Goal: Complete application form: Complete application form

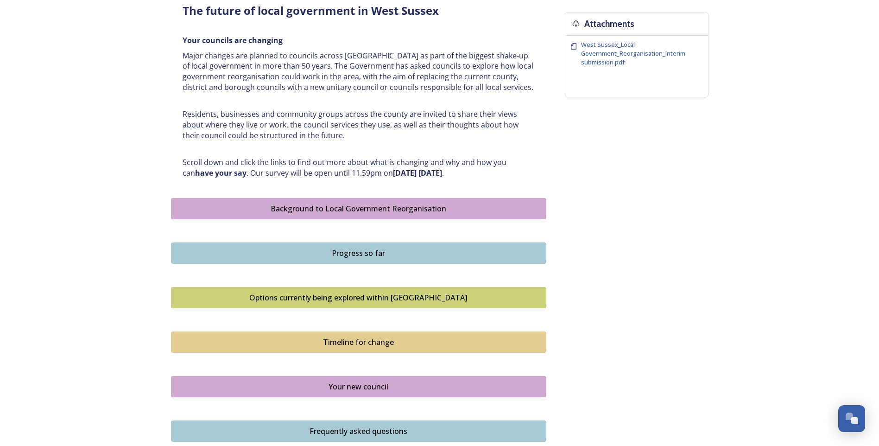
scroll to position [509, 0]
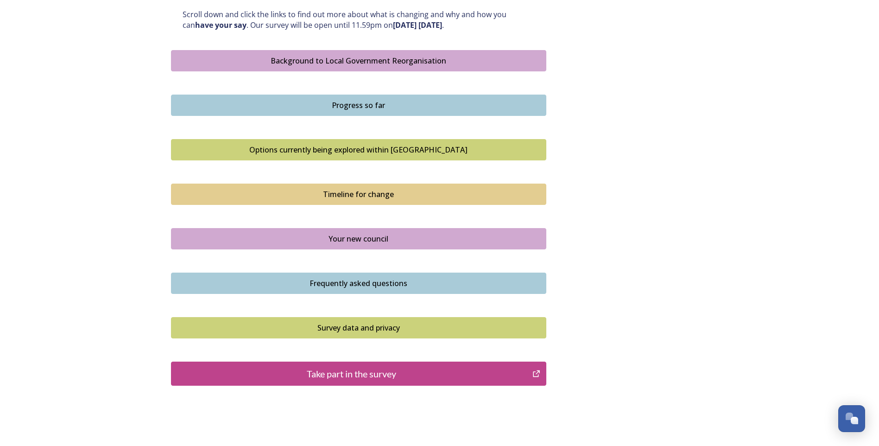
click at [372, 372] on div "Take part in the survey" at bounding box center [352, 373] width 352 height 14
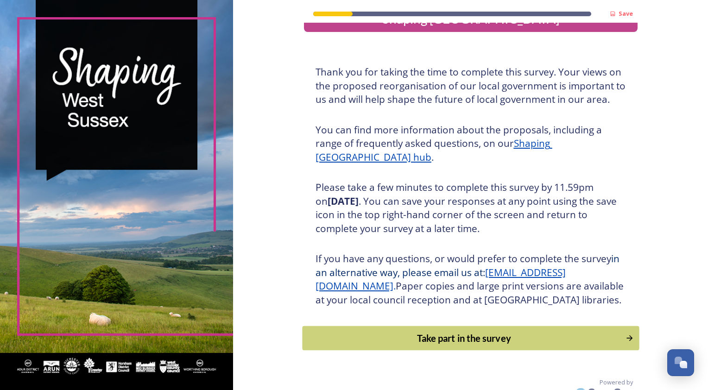
scroll to position [54, 0]
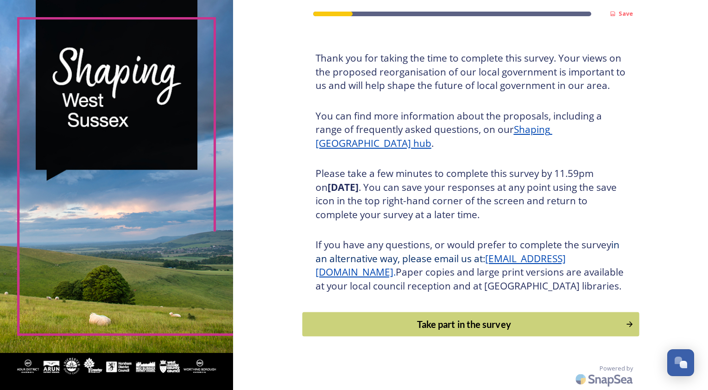
click at [524, 321] on div "Take part in the survey" at bounding box center [463, 324] width 313 height 14
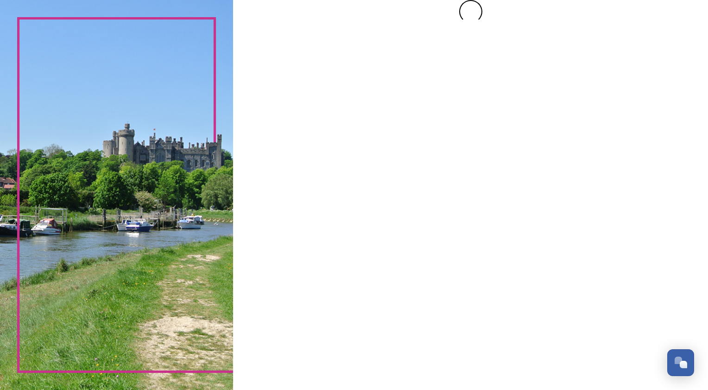
scroll to position [0, 0]
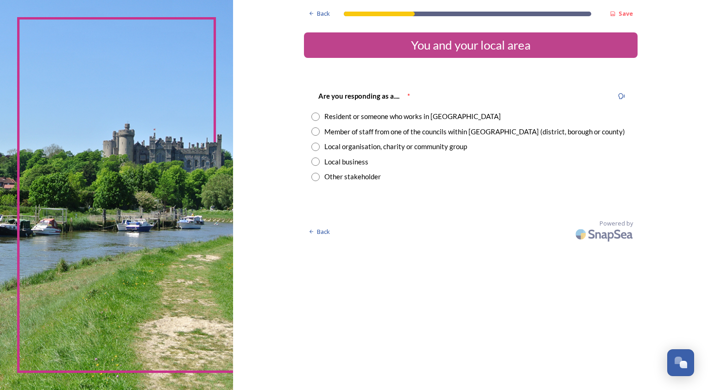
click at [381, 131] on div "Member of staff from one of the councils within [GEOGRAPHIC_DATA] (district, bo…" at bounding box center [474, 131] width 301 height 11
radio input "true"
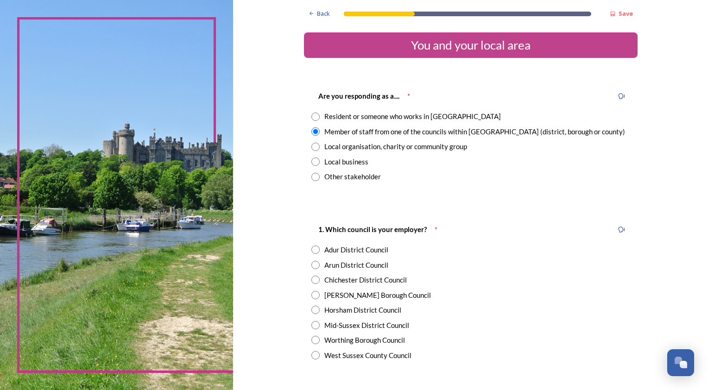
click at [345, 361] on div "1. Which council is your employer? * Adur District Council Arun District Counci…" at bounding box center [470, 291] width 333 height 155
click at [343, 360] on div "West Sussex County Council" at bounding box center [367, 355] width 87 height 11
radio input "true"
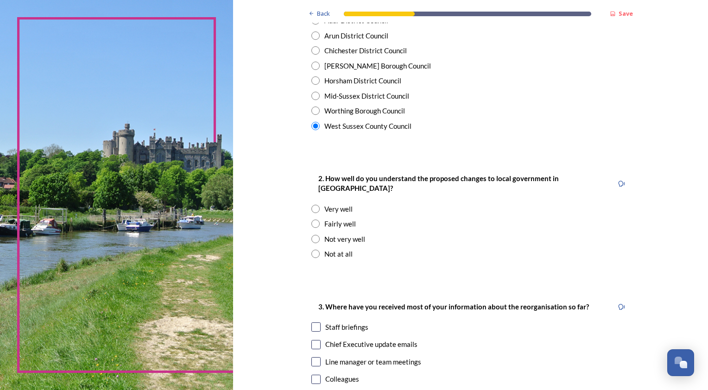
scroll to position [232, 0]
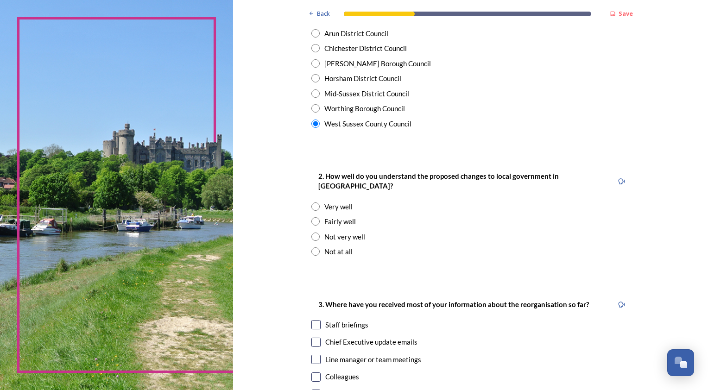
click at [334, 216] on div "Fairly well" at bounding box center [339, 221] width 31 height 11
radio input "true"
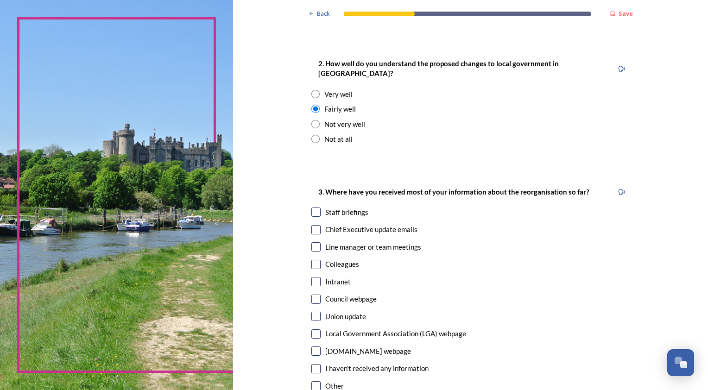
scroll to position [417, 0]
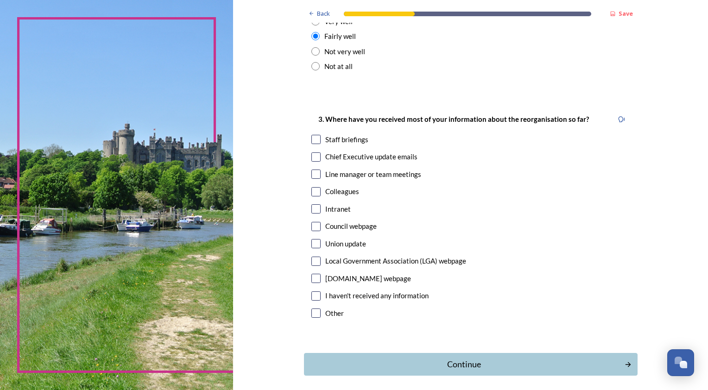
click at [343, 134] on div "Staff briefings" at bounding box center [346, 139] width 43 height 11
checkbox input "true"
click at [346, 151] on div "Chief Executive update emails" at bounding box center [371, 156] width 92 height 11
checkbox input "true"
click at [341, 358] on div "Continue" at bounding box center [464, 364] width 314 height 13
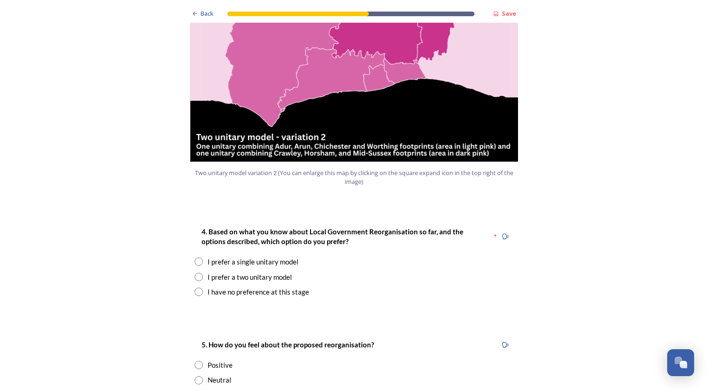
scroll to position [1204, 0]
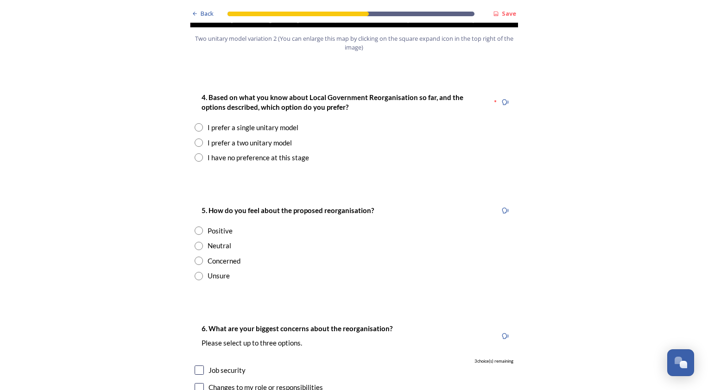
click at [263, 122] on div "I prefer a single unitary model" at bounding box center [252, 127] width 91 height 11
radio input "true"
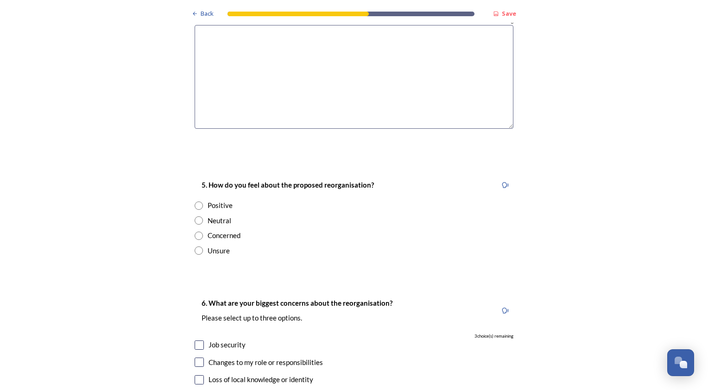
scroll to position [1250, 0]
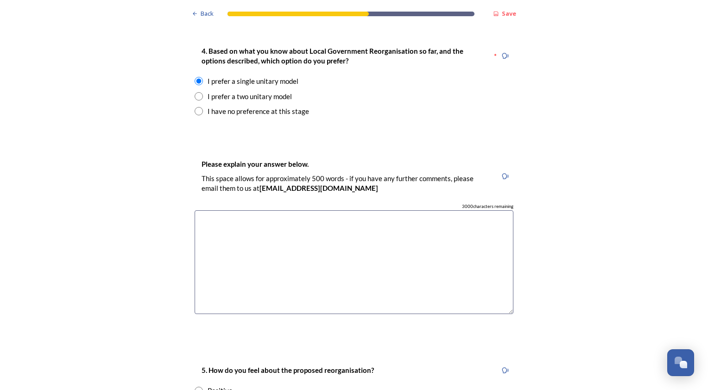
click at [209, 210] on textarea at bounding box center [354, 262] width 319 height 104
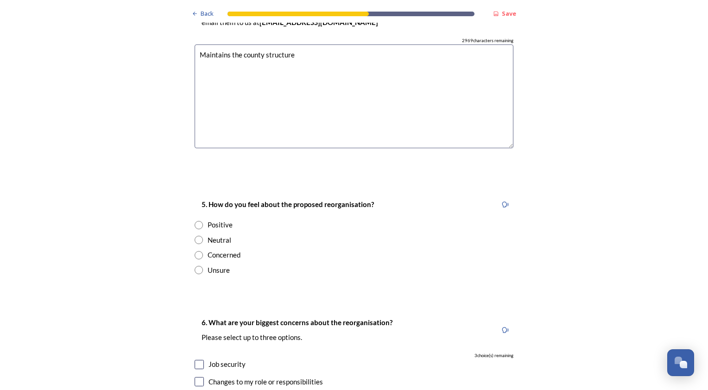
scroll to position [1436, 0]
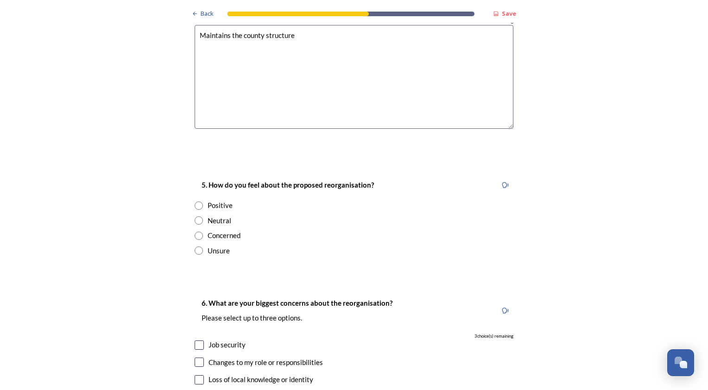
type textarea "Maintains the county structure"
click at [209, 215] on div "Neutral" at bounding box center [219, 220] width 24 height 11
radio input "true"
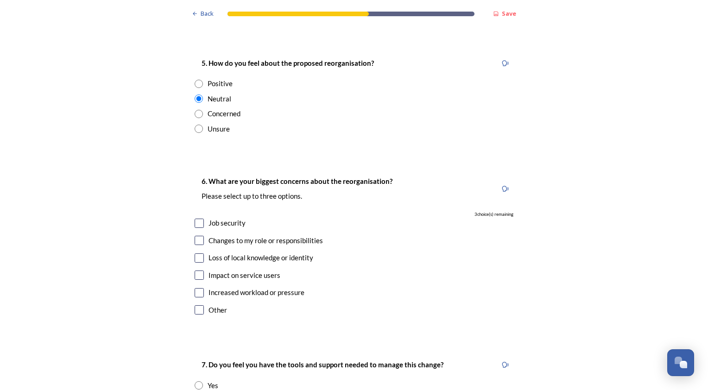
scroll to position [1575, 0]
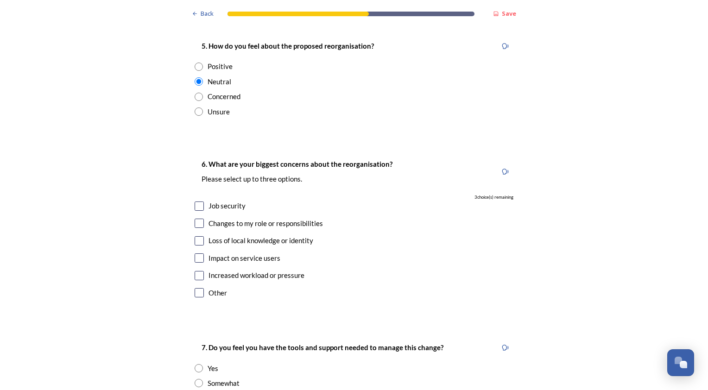
click at [208, 201] on div "Job security" at bounding box center [226, 206] width 37 height 11
checkbox input "true"
click at [219, 218] on div "Changes to my role or responsibilities" at bounding box center [265, 223] width 114 height 11
checkbox input "true"
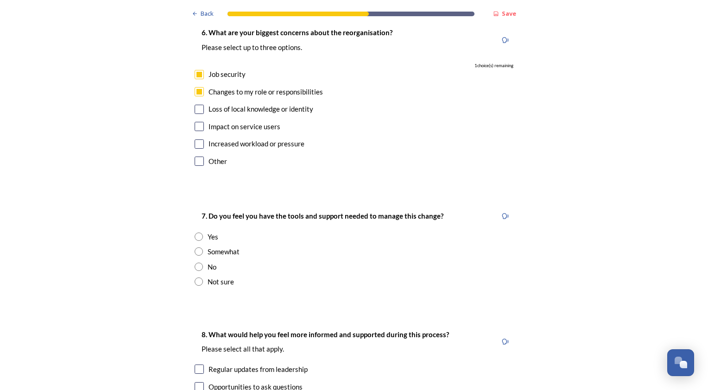
scroll to position [1714, 0]
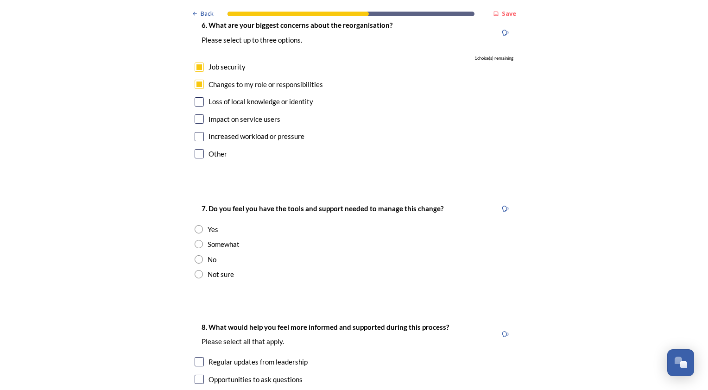
click at [211, 239] on div "Somewhat" at bounding box center [223, 244] width 32 height 11
radio input "true"
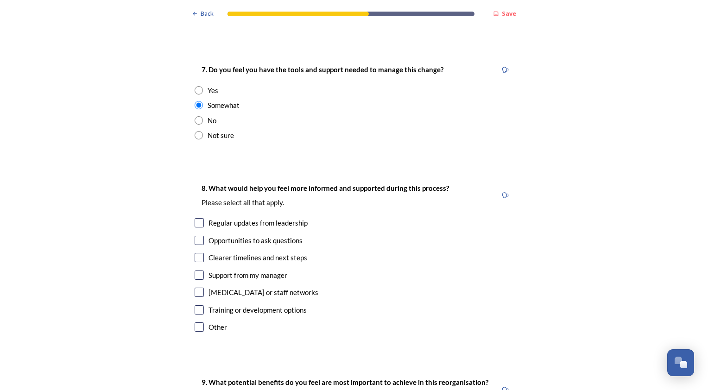
click at [219, 218] on div "Regular updates from leadership" at bounding box center [257, 223] width 99 height 11
checkbox input "true"
click at [225, 252] on div "Clearer timelines and next steps" at bounding box center [257, 257] width 99 height 11
checkbox input "true"
drag, startPoint x: 233, startPoint y: 268, endPoint x: 392, endPoint y: 316, distance: 165.9
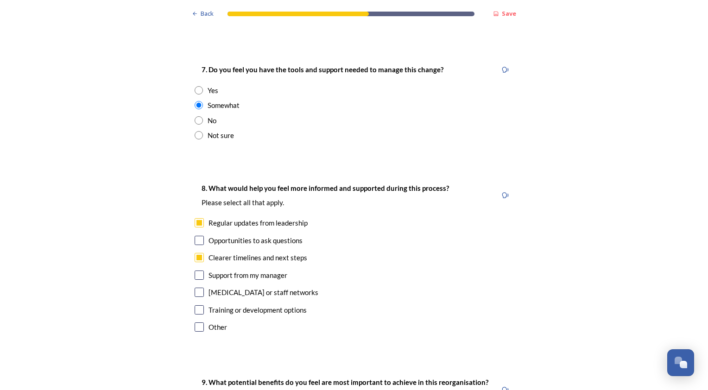
click at [392, 316] on div "8. What would help you feel more informed and supported during this process? Pl…" at bounding box center [353, 258] width 333 height 171
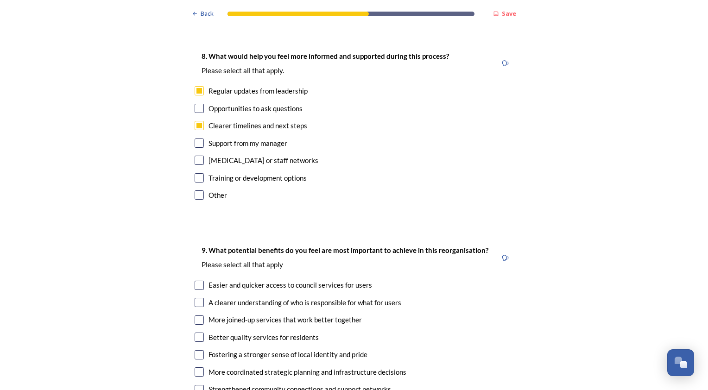
scroll to position [2038, 0]
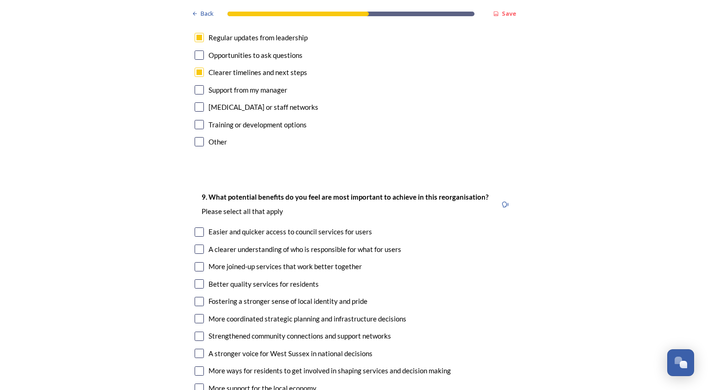
click at [285, 244] on div "A clearer understanding of who is responsible for what for users" at bounding box center [304, 249] width 193 height 11
checkbox input "true"
click at [280, 245] on div "9. What potential benefits do you feel are most important to achieve in this re…" at bounding box center [353, 311] width 333 height 258
drag, startPoint x: 280, startPoint y: 245, endPoint x: 256, endPoint y: 237, distance: 25.6
click at [256, 261] on div "More joined-up services that work better together" at bounding box center [284, 266] width 153 height 11
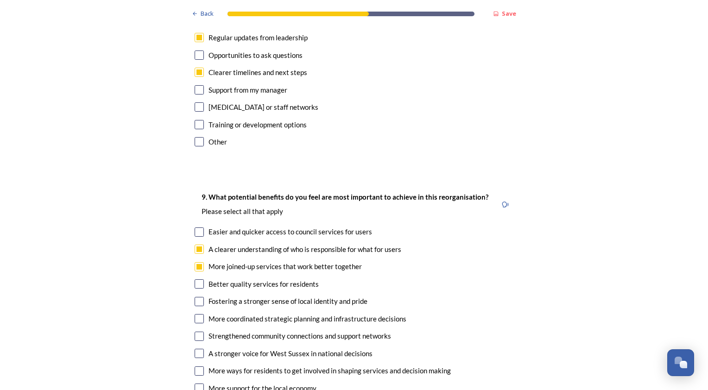
checkbox input "true"
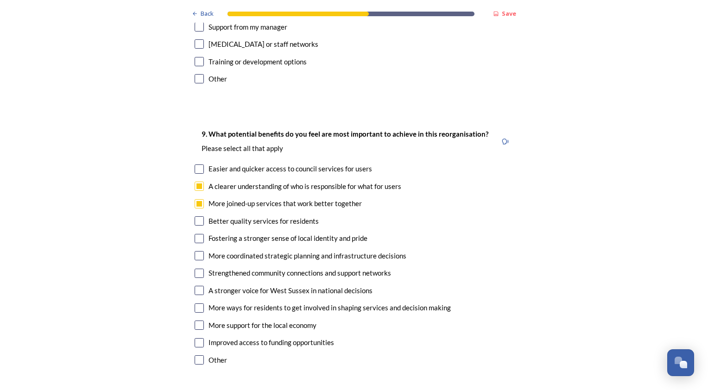
scroll to position [2130, 0]
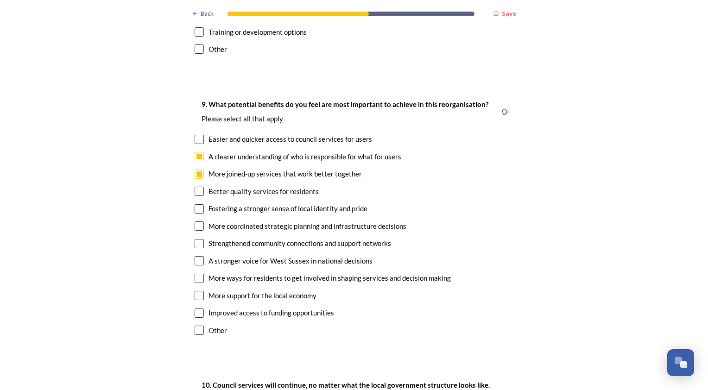
click at [237, 221] on div "More coordinated strategic planning and infrastructure decisions" at bounding box center [307, 226] width 198 height 11
checkbox input "true"
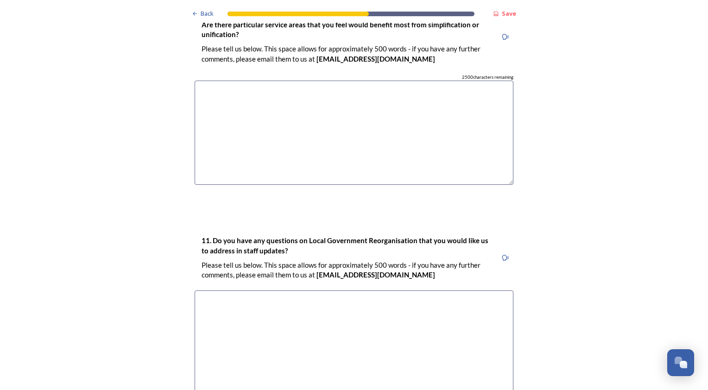
scroll to position [2594, 0]
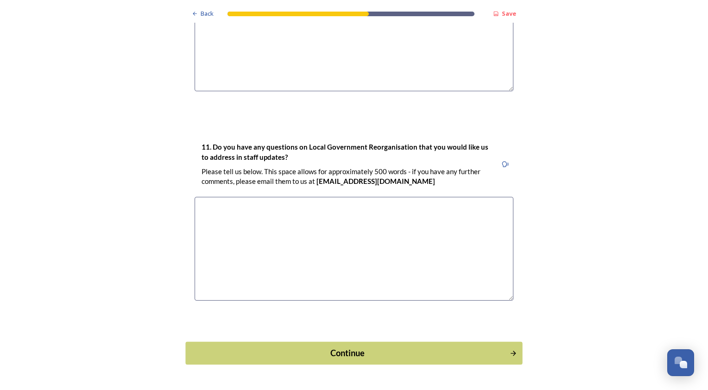
click at [309, 342] on button "Continue" at bounding box center [353, 353] width 337 height 23
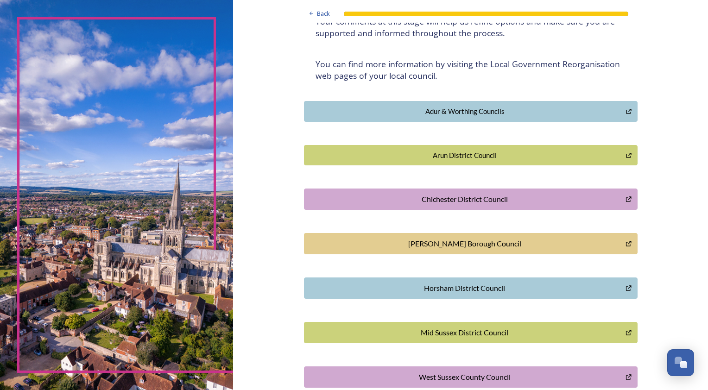
scroll to position [205, 0]
